Goal: Find specific page/section: Find specific page/section

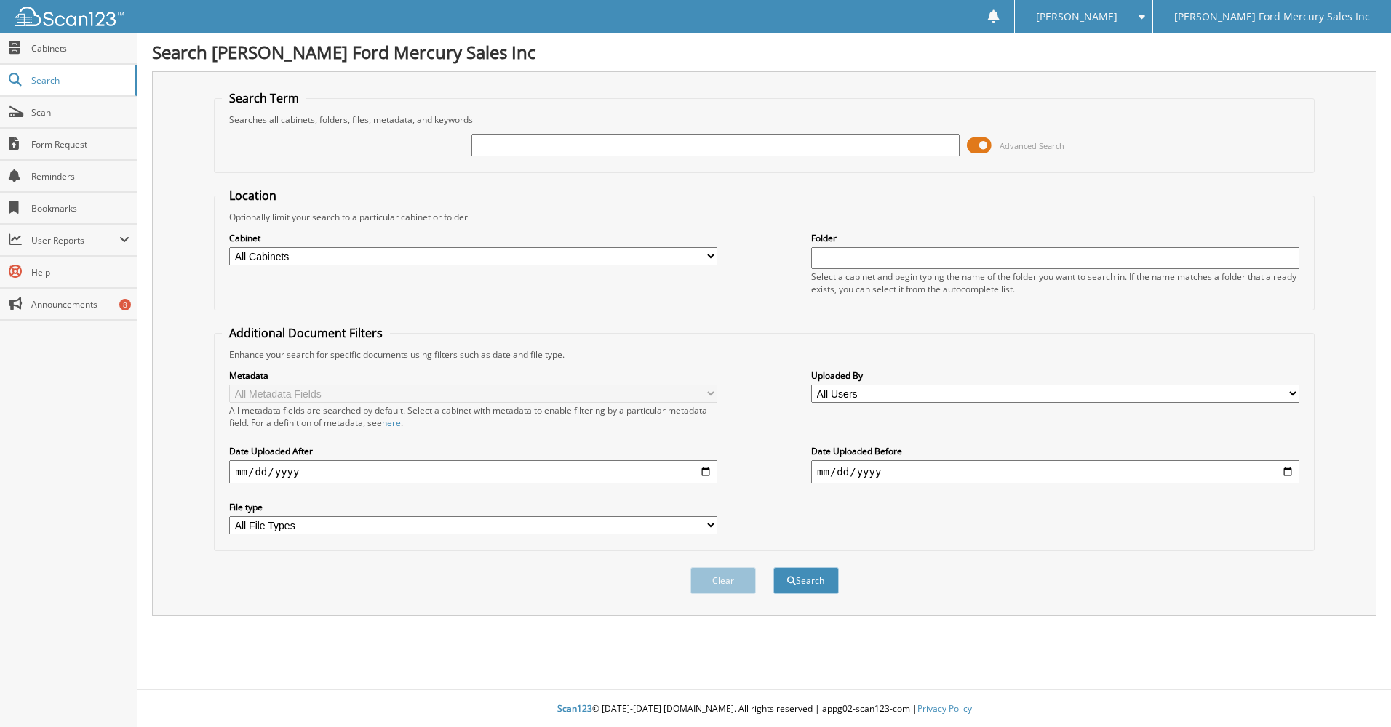
click at [611, 141] on input "text" at bounding box center [715, 146] width 488 height 22
click at [487, 145] on input "text" at bounding box center [715, 146] width 488 height 22
type input "j25488"
click at [773, 567] on button "Search" at bounding box center [805, 580] width 65 height 27
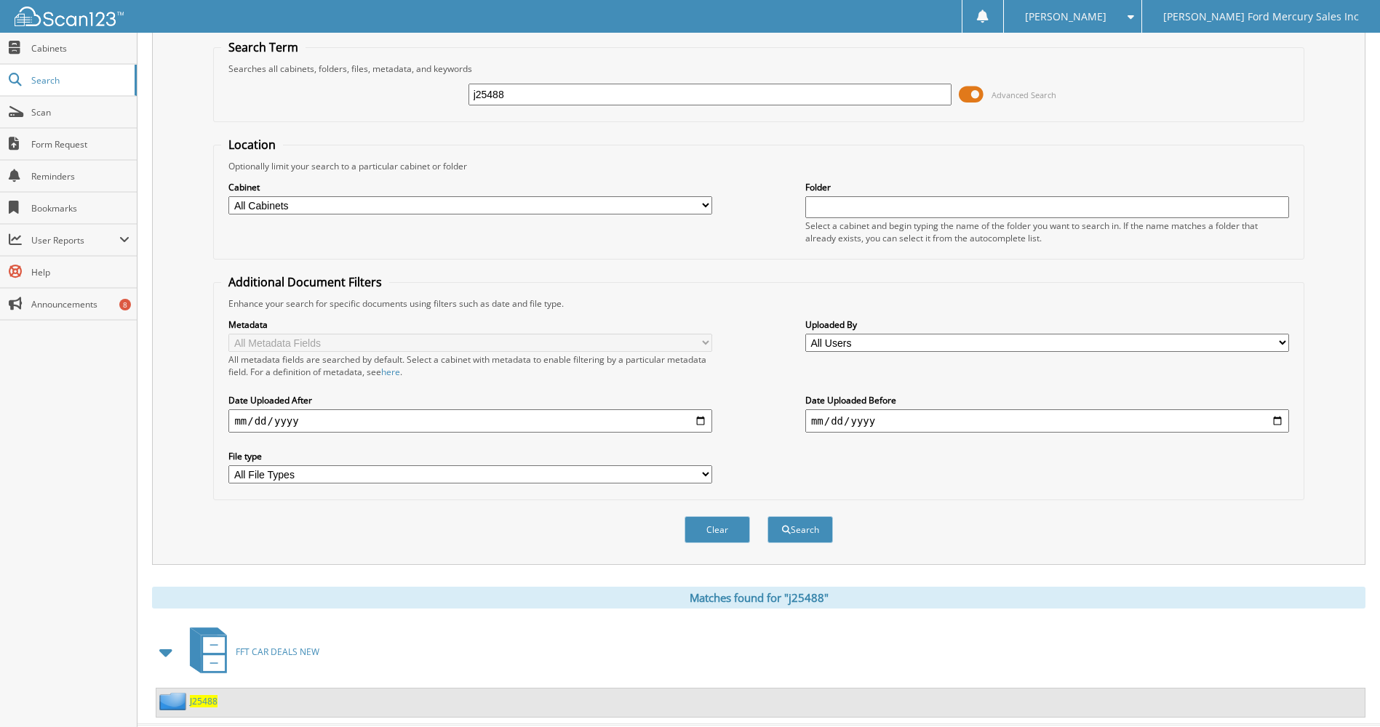
scroll to position [86, 0]
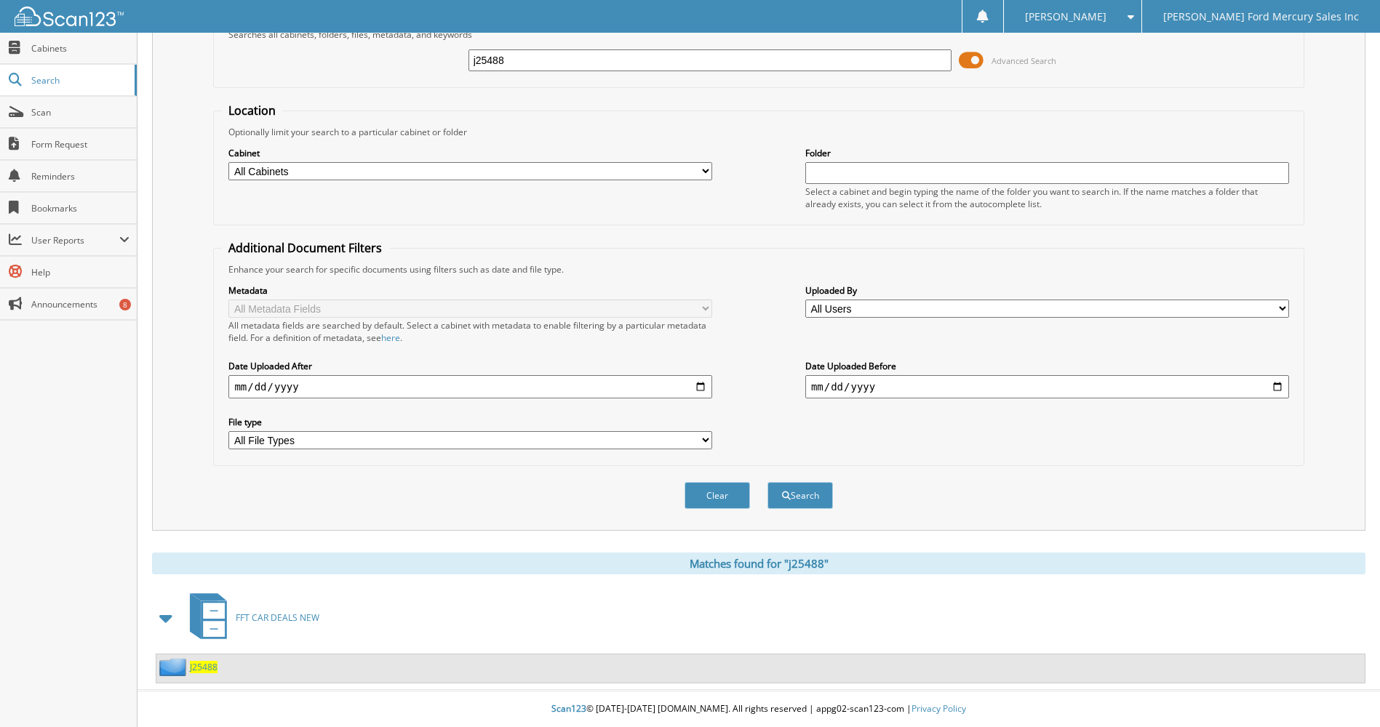
click at [201, 670] on span "J25488" at bounding box center [204, 667] width 28 height 12
